Goal: Task Accomplishment & Management: Use online tool/utility

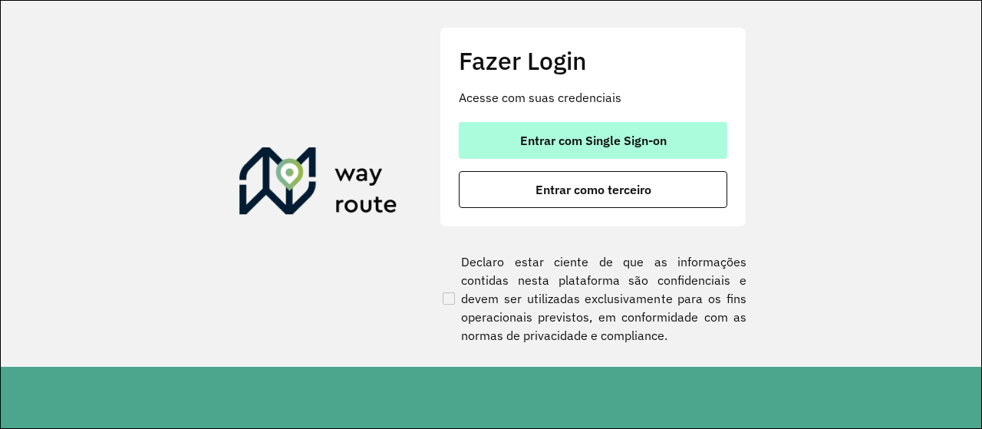
click at [556, 140] on span "Entrar com Single Sign-on" at bounding box center [593, 140] width 147 height 12
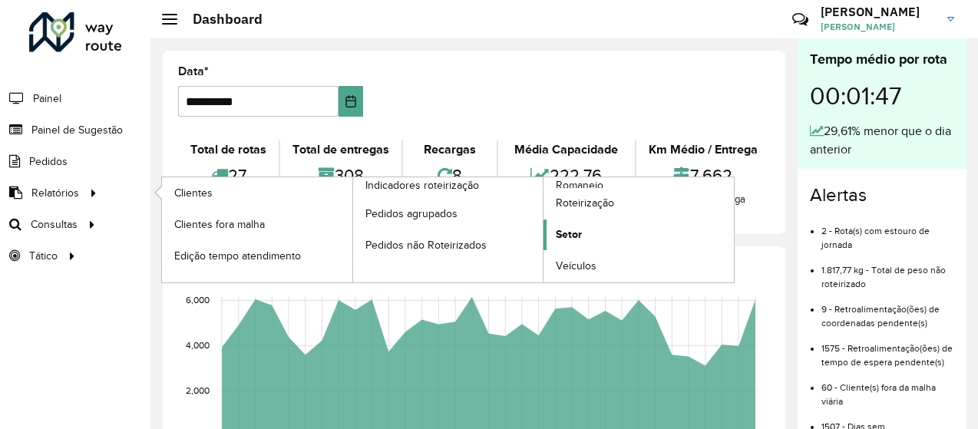
click at [565, 239] on span "Setor" at bounding box center [569, 234] width 26 height 16
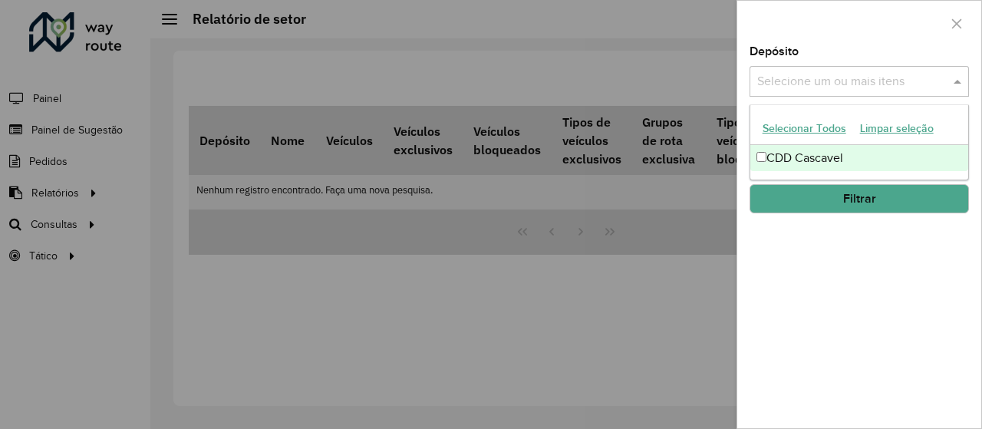
click at [875, 71] on div "Selecione um ou mais itens" at bounding box center [860, 81] width 220 height 31
click at [803, 159] on div "CDD Cascavel" at bounding box center [860, 158] width 219 height 26
click at [858, 200] on button "Filtrar" at bounding box center [860, 198] width 220 height 29
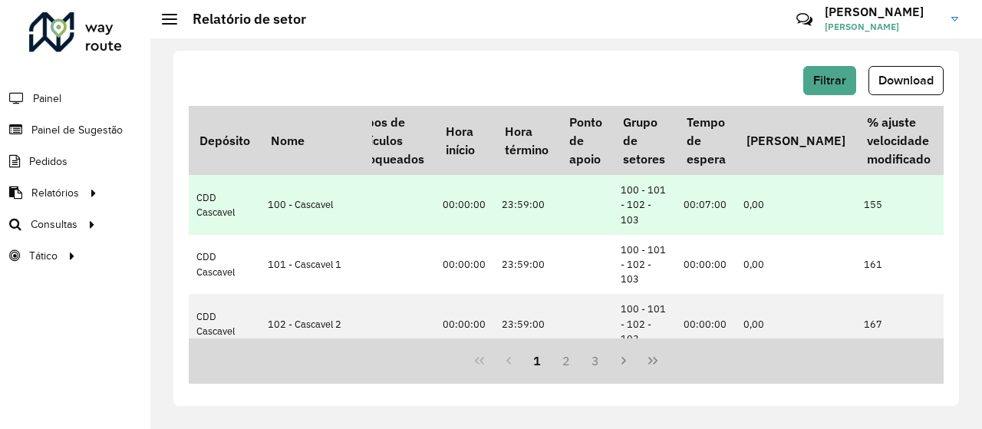
scroll to position [0, 416]
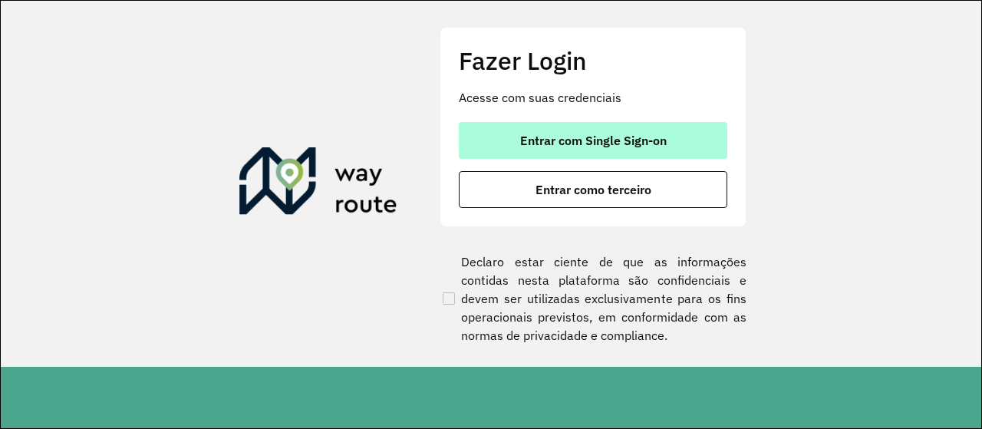
click at [606, 143] on span "Entrar com Single Sign-on" at bounding box center [593, 140] width 147 height 12
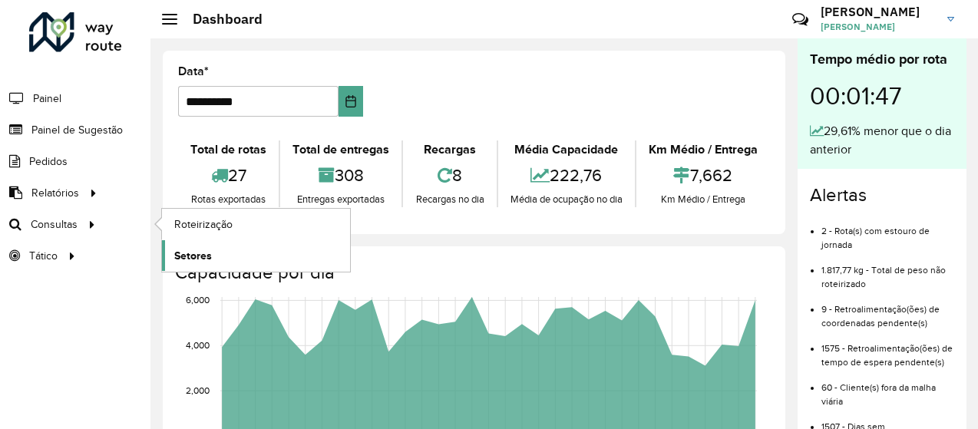
click at [193, 248] on span "Setores" at bounding box center [193, 256] width 38 height 16
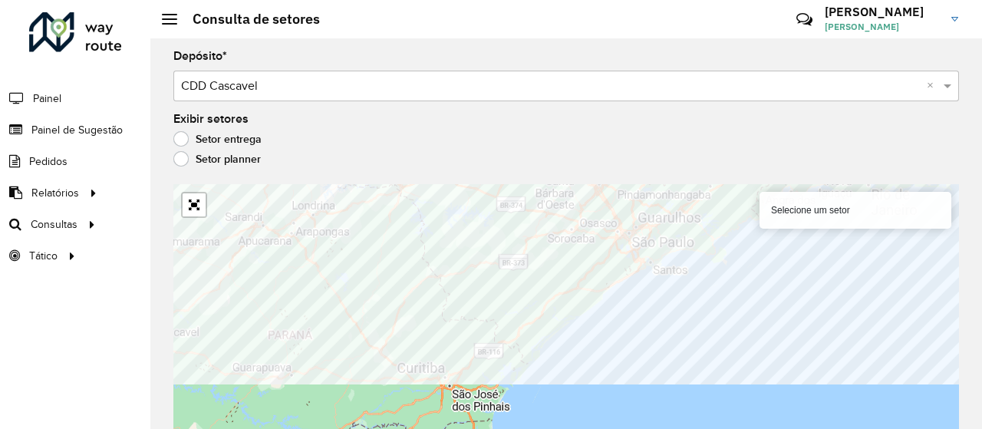
scroll to position [12, 0]
